Goal: Transaction & Acquisition: Complete application form

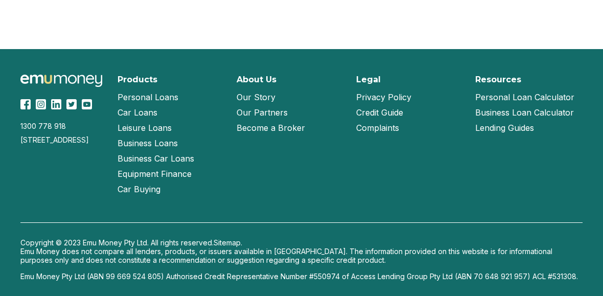
scroll to position [2329, 0]
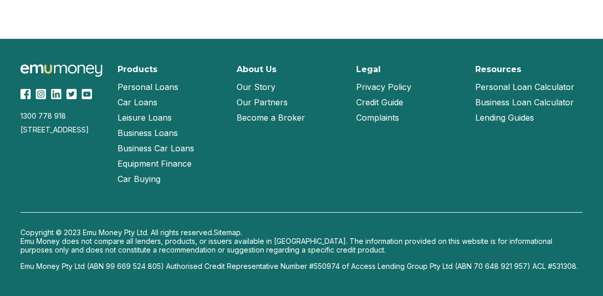
click at [268, 86] on link "Our Story" at bounding box center [256, 86] width 39 height 15
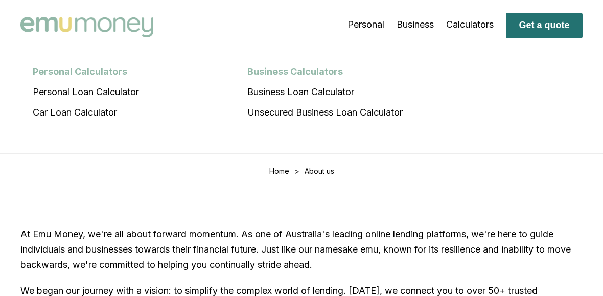
click at [536, 19] on button "Get a quote" at bounding box center [544, 26] width 77 height 26
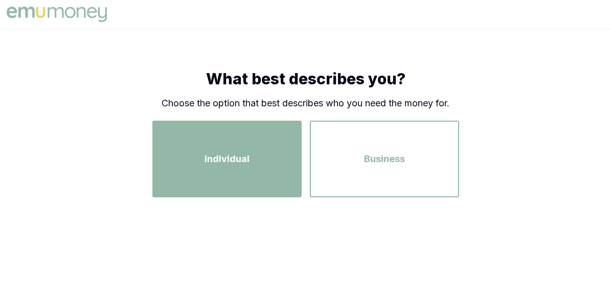
click at [232, 180] on div "Individual" at bounding box center [227, 159] width 131 height 58
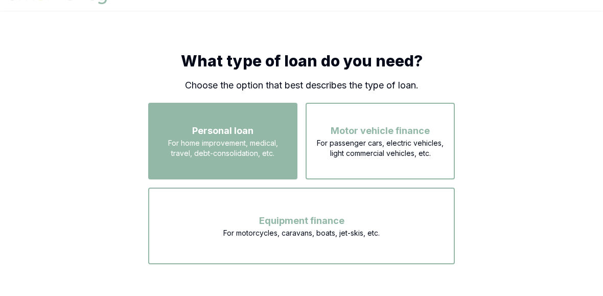
scroll to position [27, 0]
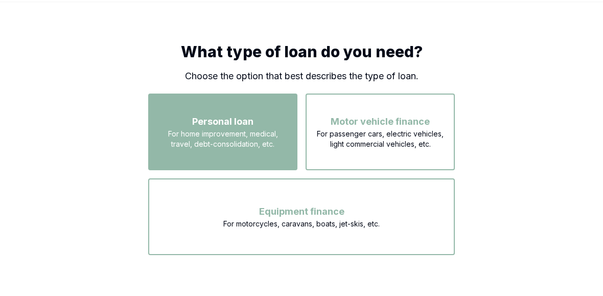
click at [248, 160] on div "Personal loan For home improvement, medical, travel, debt-consolidation, etc." at bounding box center [222, 132] width 131 height 58
